Goal: Transaction & Acquisition: Purchase product/service

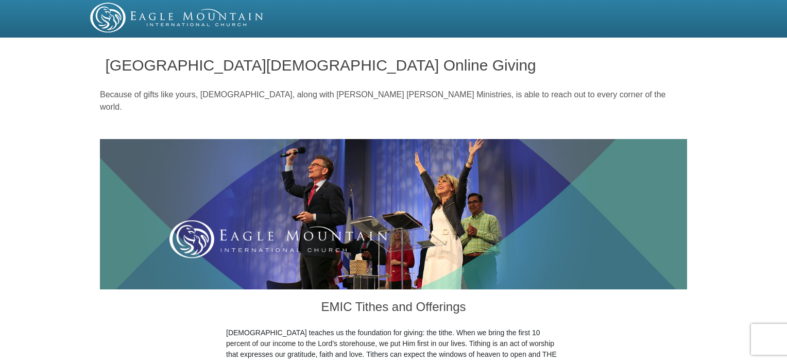
click at [654, 183] on img at bounding box center [393, 214] width 587 height 150
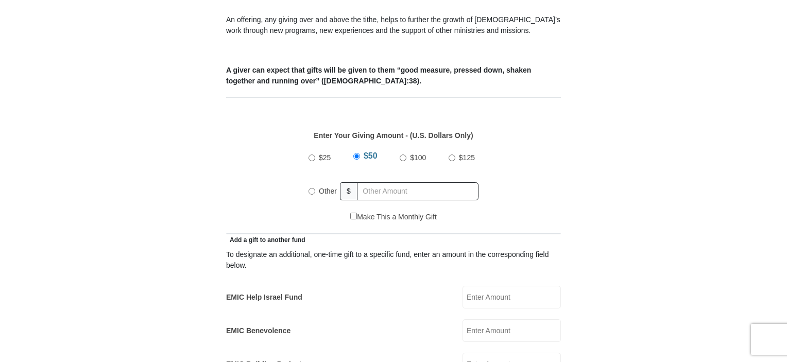
scroll to position [361, 0]
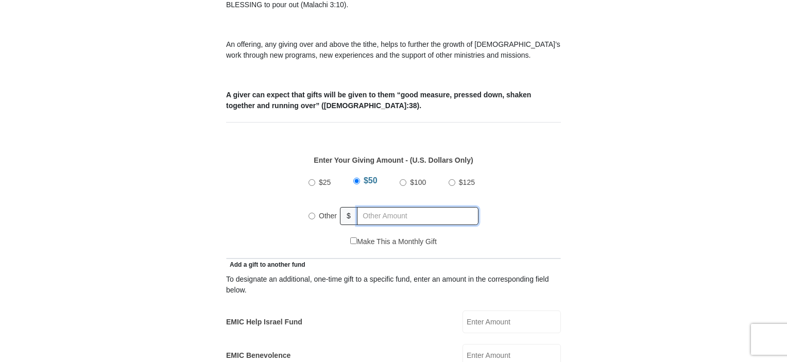
click at [385, 207] on input "text" at bounding box center [418, 216] width 122 height 18
radio input "true"
drag, startPoint x: 555, startPoint y: 148, endPoint x: 407, endPoint y: 199, distance: 156.7
click at [551, 155] on p "Enter Your Giving Amount - (U.S. Dollars Only)" at bounding box center [394, 160] width 324 height 11
click at [400, 207] on input "text" at bounding box center [420, 216] width 118 height 18
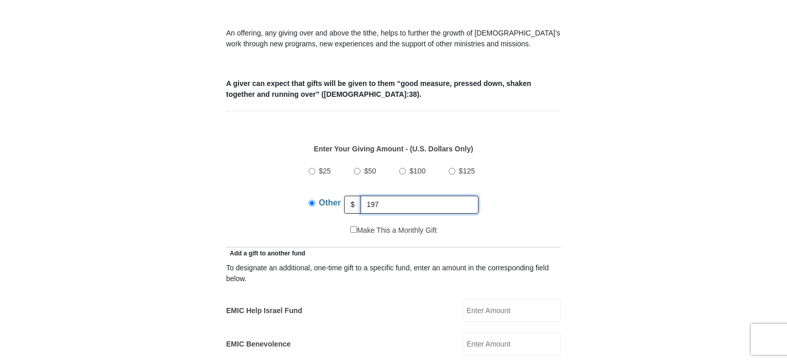
scroll to position [601, 0]
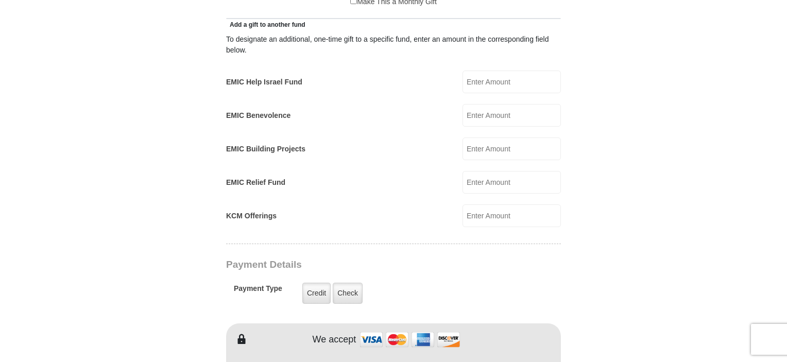
type input "197"
click at [488, 71] on input "EMIC Help Israel Fund" at bounding box center [512, 82] width 98 height 23
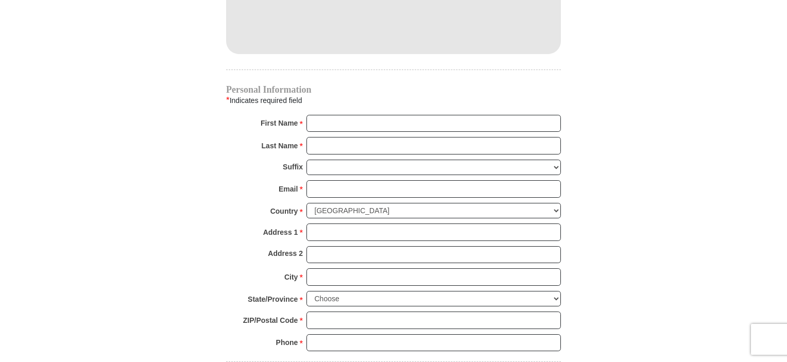
scroll to position [1322, 0]
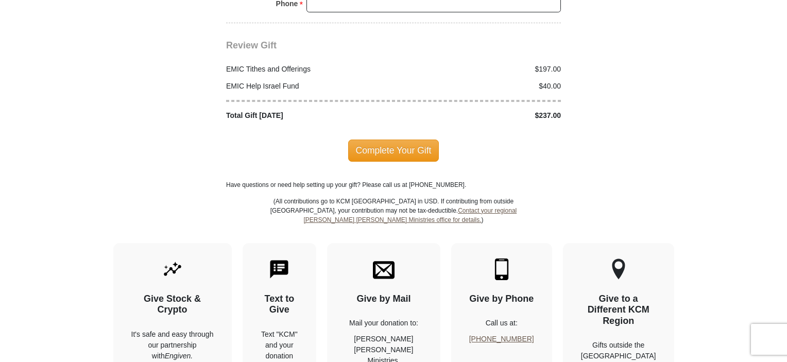
type input "40"
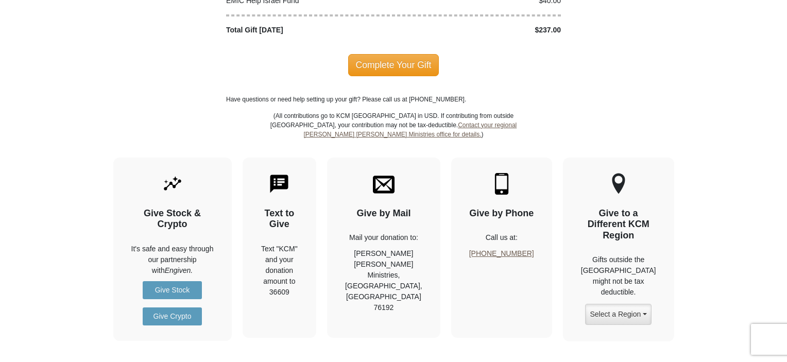
scroll to position [1024, 0]
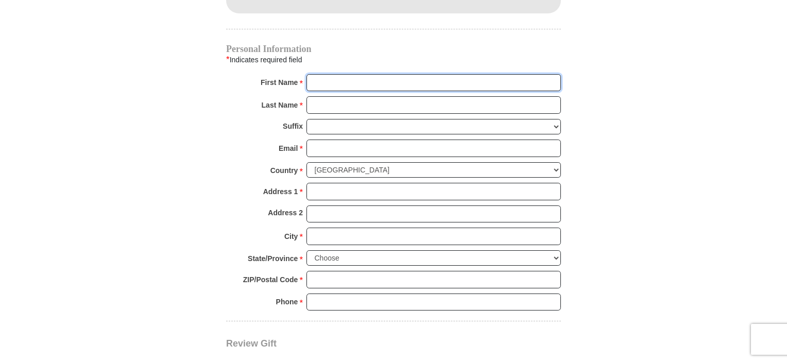
click at [379, 74] on input "First Name *" at bounding box center [434, 83] width 255 height 18
type input "Jennica"
type input "Alder"
type input "b"
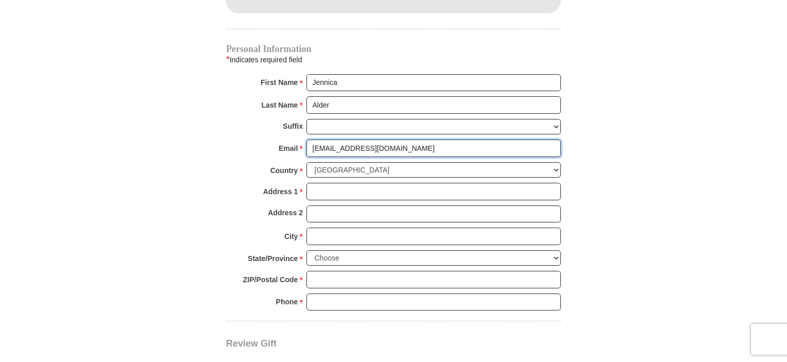
type input "[EMAIL_ADDRESS][DOMAIN_NAME]"
click at [451, 183] on input "Address 1 *" at bounding box center [434, 192] width 255 height 18
type input "[STREET_ADDRESS]"
click at [342, 228] on input "City *" at bounding box center [434, 237] width 255 height 18
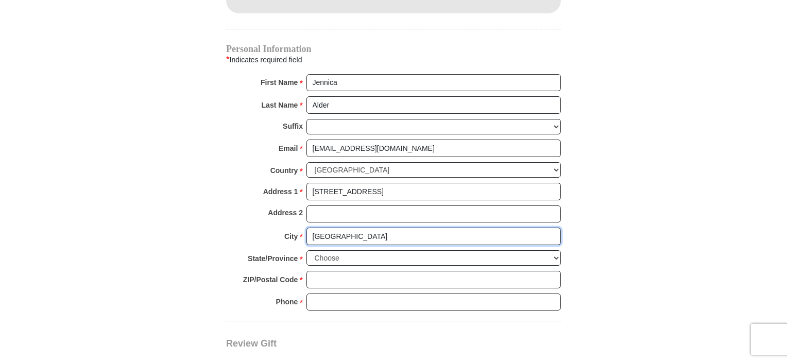
type input "[GEOGRAPHIC_DATA]"
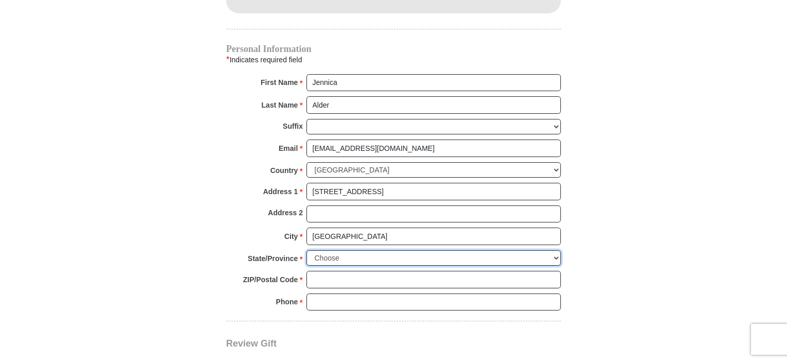
click at [376, 250] on select "Choose [US_STATE] [US_STATE] [US_STATE] [US_STATE] [US_STATE] Armed Forces Amer…" at bounding box center [434, 258] width 255 height 16
select select "[GEOGRAPHIC_DATA]"
click at [307, 250] on select "Choose [US_STATE] [US_STATE] [US_STATE] [US_STATE] [US_STATE] Armed Forces Amer…" at bounding box center [434, 258] width 255 height 16
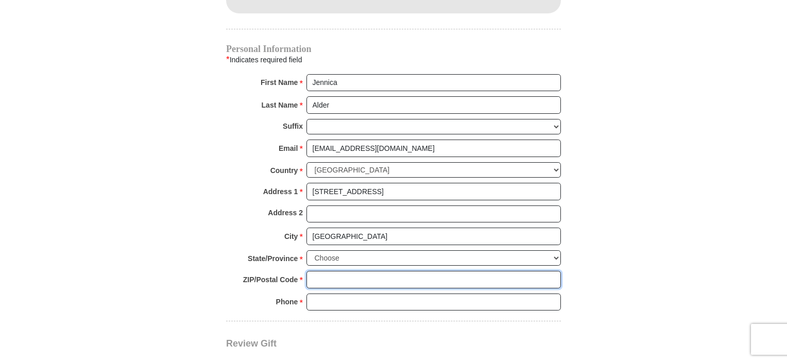
click at [354, 271] on input "ZIP/Postal Code *" at bounding box center [434, 280] width 255 height 18
type input "76240"
click at [359, 294] on input "Phone * *" at bounding box center [434, 303] width 255 height 18
type input "9519415510"
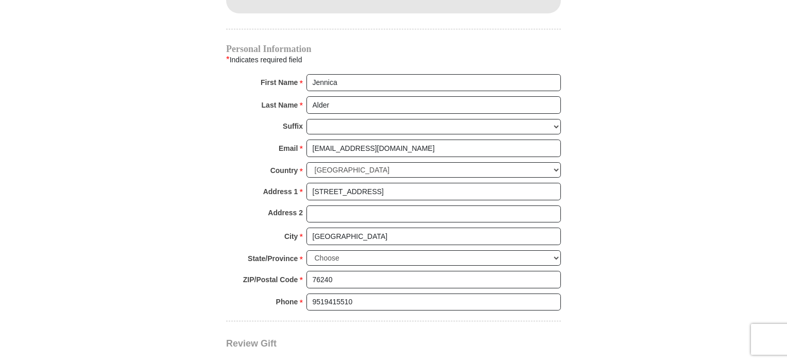
drag, startPoint x: 71, startPoint y: 189, endPoint x: 324, endPoint y: 213, distance: 253.6
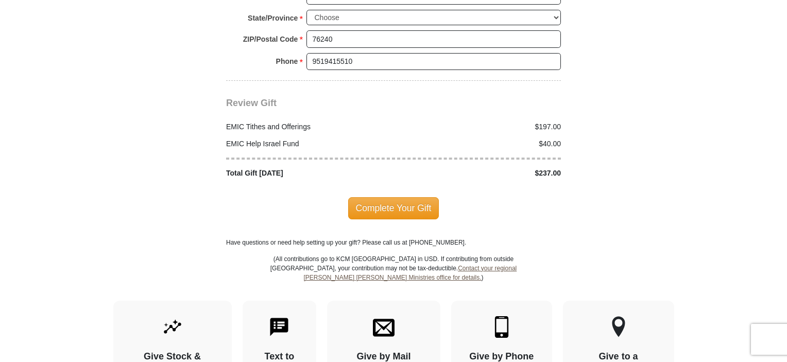
click at [295, 109] on div "EMIC Tithes and Offerings $197.00 EMIC Help Israel Fund $40.00 Total Gift [DATE…" at bounding box center [393, 144] width 335 height 70
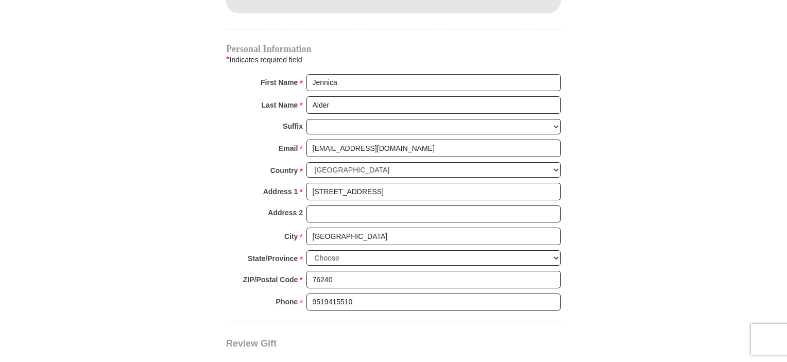
scroll to position [1264, 0]
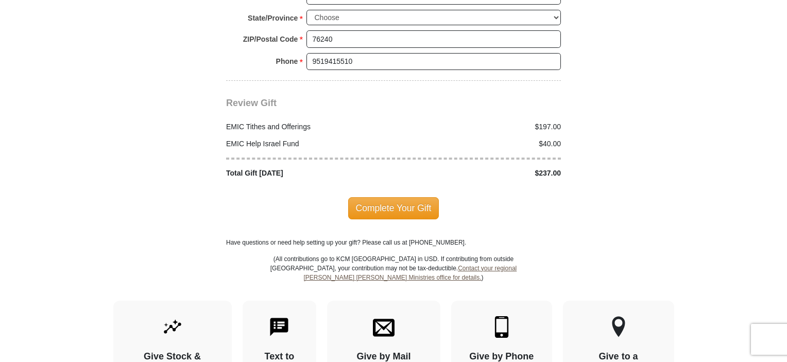
click at [399, 198] on span "Complete Your Gift" at bounding box center [393, 208] width 91 height 22
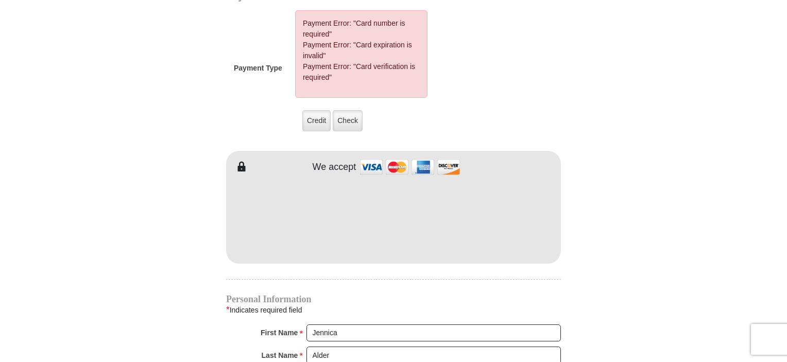
scroll to position [840, 0]
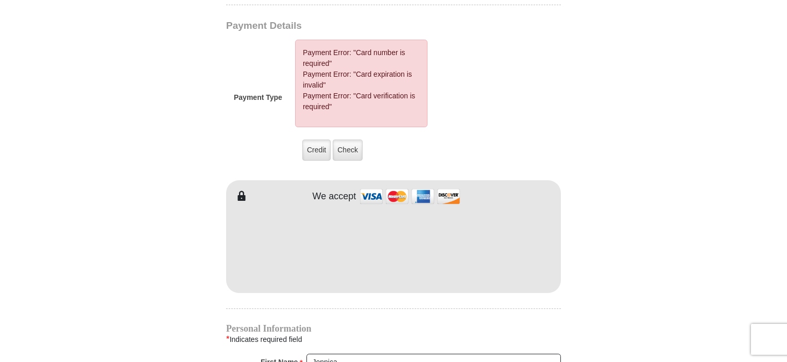
drag, startPoint x: 228, startPoint y: 163, endPoint x: 247, endPoint y: 174, distance: 22.1
click at [228, 163] on div "EMIC Tithes and Offerings The [DEMOGRAPHIC_DATA] teaches us the foundation for …" at bounding box center [393, 135] width 335 height 1371
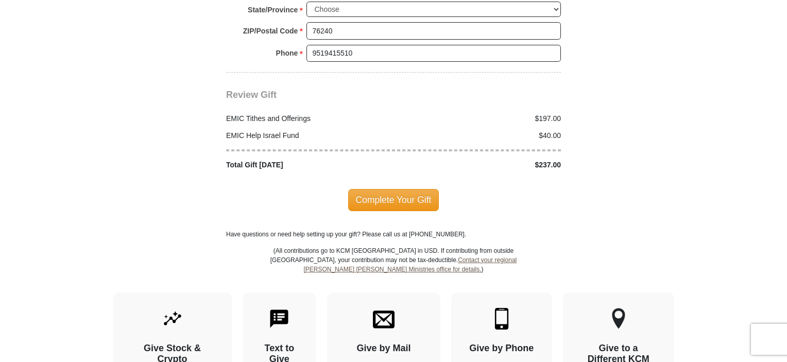
scroll to position [1360, 0]
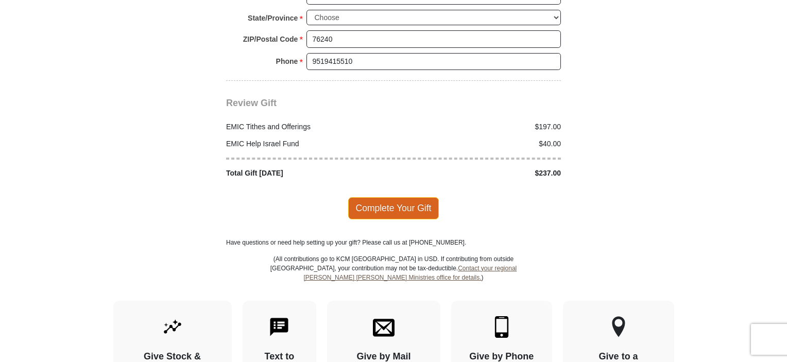
click at [373, 197] on span "Complete Your Gift" at bounding box center [393, 208] width 91 height 22
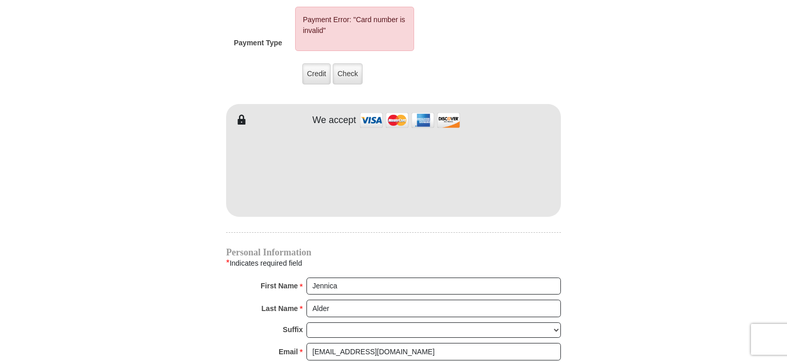
scroll to position [840, 0]
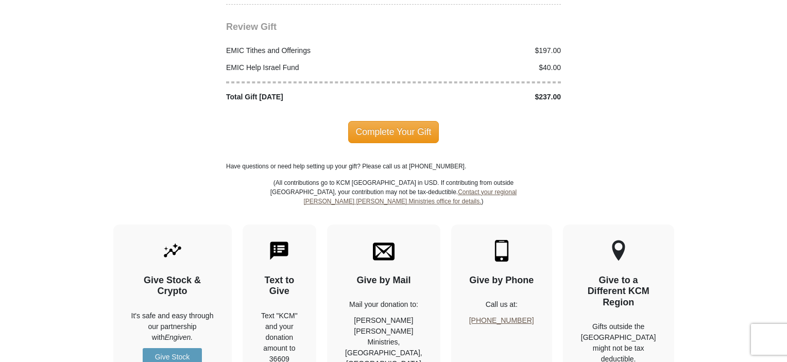
scroll to position [1317, 0]
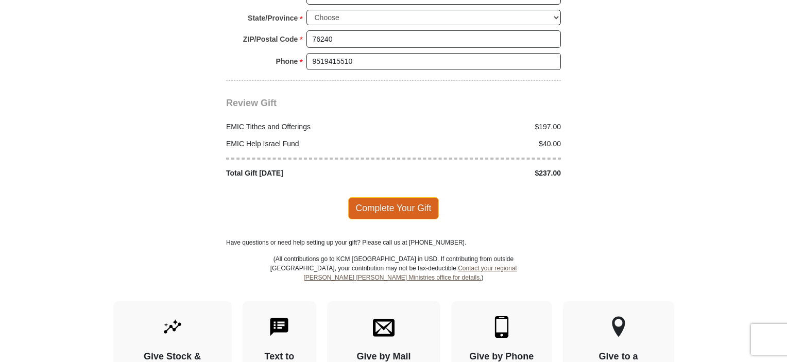
click at [376, 197] on span "Complete Your Gift" at bounding box center [393, 208] width 91 height 22
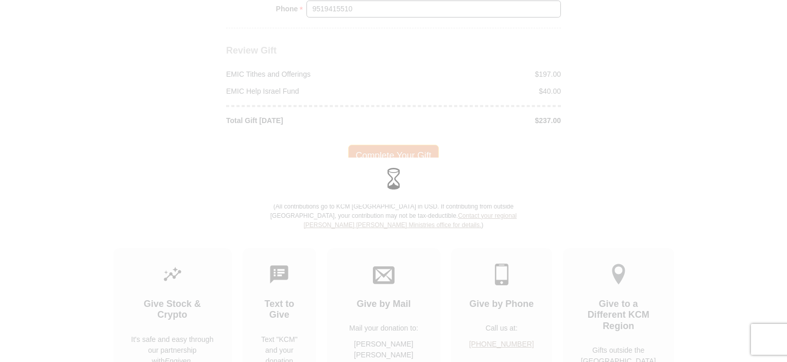
scroll to position [1264, 0]
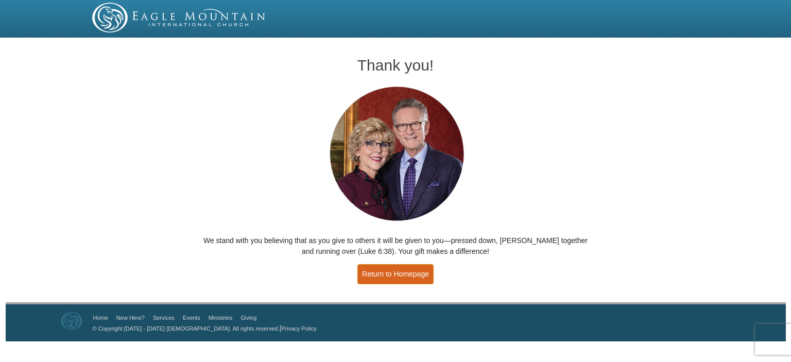
click at [425, 264] on link "Return to Homepage" at bounding box center [396, 274] width 76 height 20
